Goal: Use online tool/utility: Utilize a website feature to perform a specific function

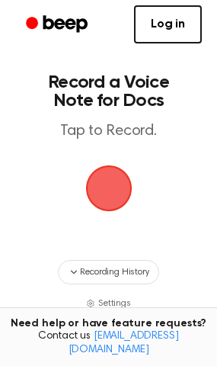
click at [104, 176] on span "button" at bounding box center [109, 188] width 43 height 43
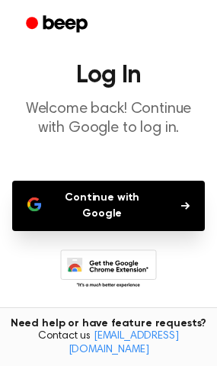
scroll to position [89, 0]
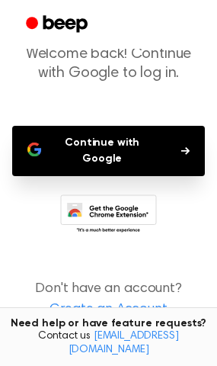
click at [185, 147] on icon "button" at bounding box center [186, 151] width 8 height 8
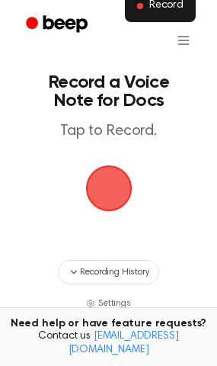
click at [165, 10] on span "Record" at bounding box center [167, 6] width 34 height 14
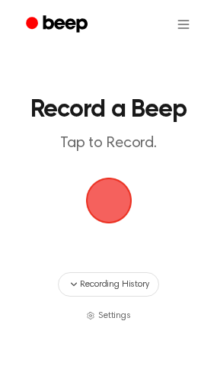
click at [102, 188] on span "button" at bounding box center [109, 200] width 43 height 43
